Goal: Task Accomplishment & Management: Manage account settings

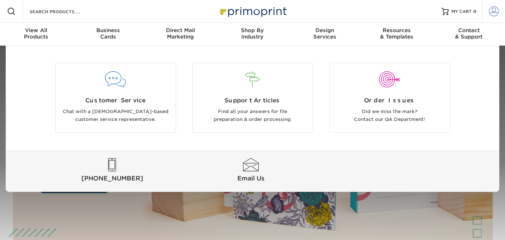
click at [495, 10] on span at bounding box center [494, 11] width 10 height 10
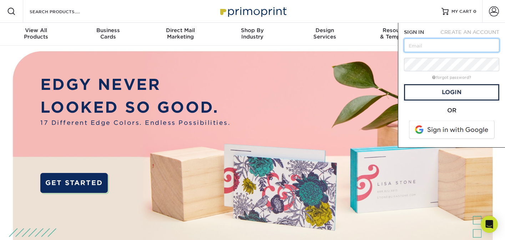
click at [456, 44] on input "text" at bounding box center [451, 46] width 95 height 14
type input "[EMAIL_ADDRESS][DOMAIN_NAME]"
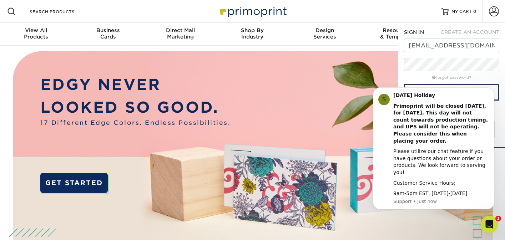
click at [438, 90] on body "S Labor Day Holiday Primoprint will be closed Monday, September 1st, for Labor …" at bounding box center [433, 152] width 137 height 131
click at [419, 89] on body "S Labor Day Holiday Primoprint will be closed Monday, September 1st, for Labor …" at bounding box center [433, 152] width 137 height 131
click at [491, 92] on icon "Dismiss notification" at bounding box center [493, 90] width 4 height 4
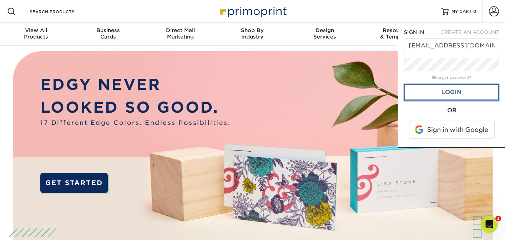
click at [478, 91] on link "Login" at bounding box center [451, 92] width 95 height 16
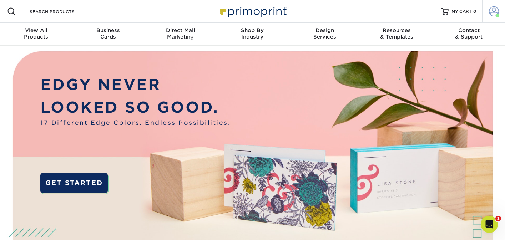
click at [492, 11] on span at bounding box center [494, 11] width 10 height 10
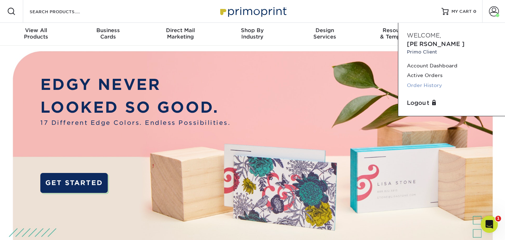
click at [437, 81] on link "Order History" at bounding box center [452, 86] width 90 height 10
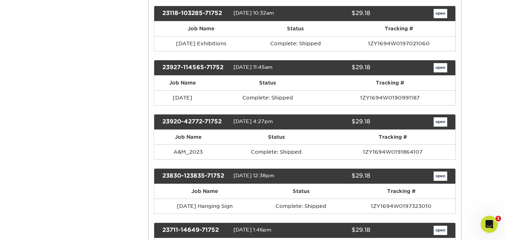
scroll to position [390, 0]
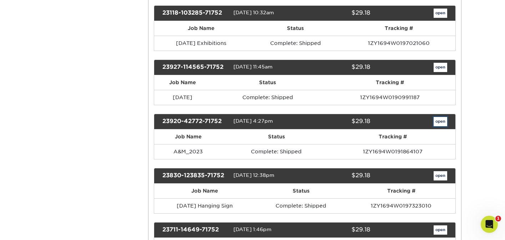
click at [442, 123] on link "open" at bounding box center [441, 121] width 14 height 9
